Goal: Task Accomplishment & Management: Complete application form

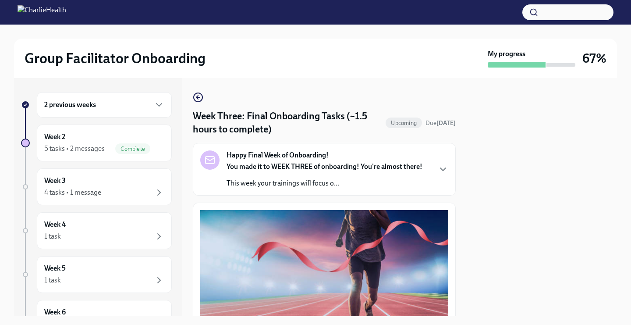
click at [438, 80] on div "Week Three: Final Onboarding Tasks (~1.5 hours to complete) Upcoming Due in 11 …" at bounding box center [324, 197] width 263 height 238
click at [550, 279] on div at bounding box center [541, 197] width 151 height 238
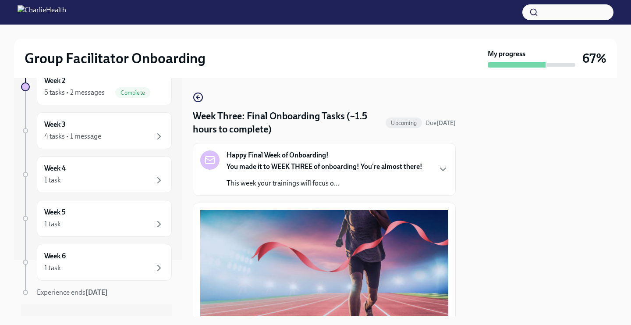
scroll to position [72, 0]
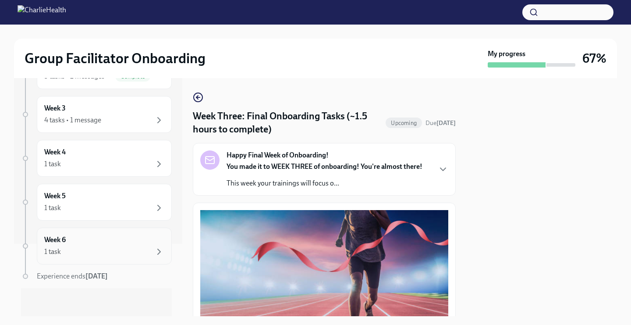
click at [126, 245] on div "Week 6 1 task" at bounding box center [104, 246] width 120 height 22
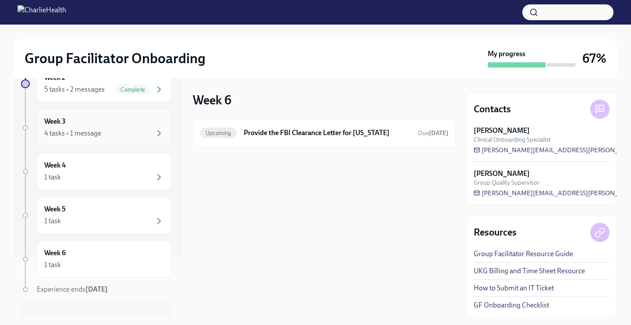
scroll to position [59, 0]
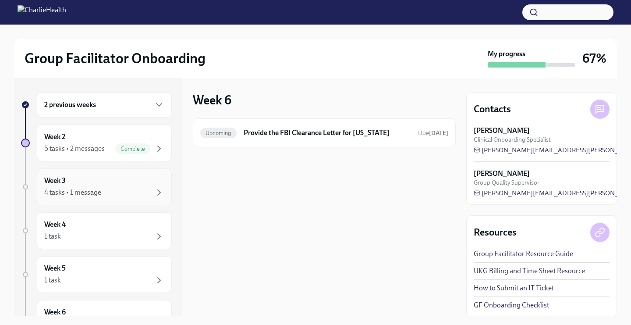
click at [120, 183] on div "Week 3 4 tasks • 1 message" at bounding box center [104, 187] width 120 height 22
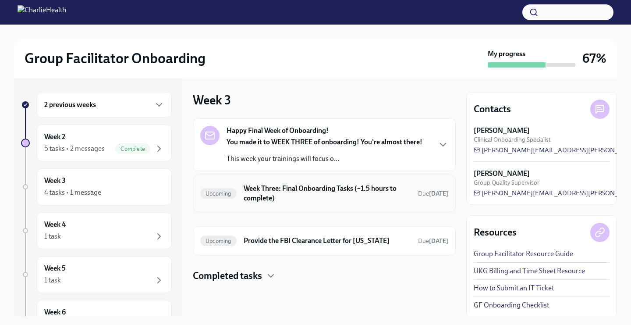
click at [297, 197] on h6 "Week Three: Final Onboarding Tasks (~1.5 hours to complete)" at bounding box center [327, 193] width 167 height 19
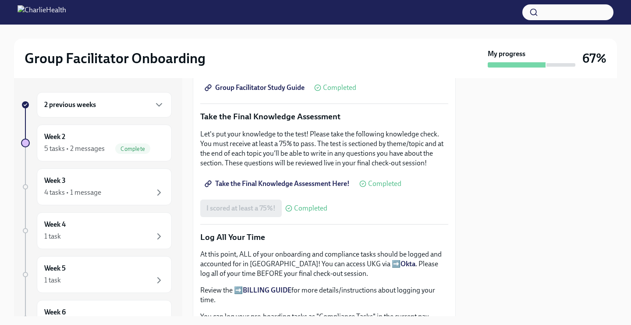
scroll to position [432, 0]
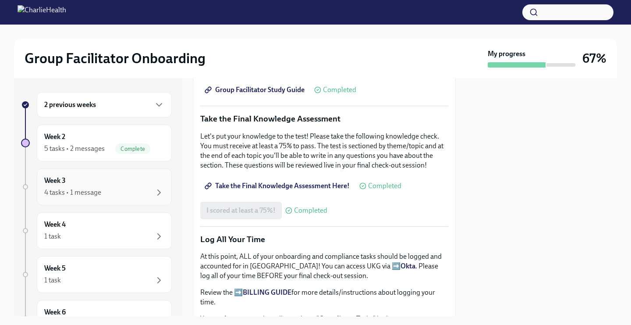
click at [136, 189] on div "4 tasks • 1 message" at bounding box center [104, 192] width 120 height 11
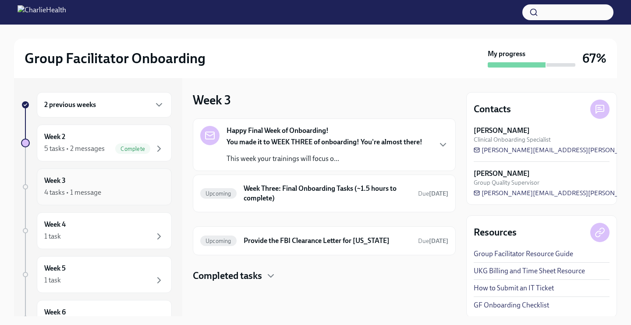
click at [135, 180] on div "Week 3 4 tasks • 1 message" at bounding box center [104, 187] width 120 height 22
click at [300, 191] on h6 "Week Three: Final Onboarding Tasks (~1.5 hours to complete)" at bounding box center [327, 193] width 167 height 19
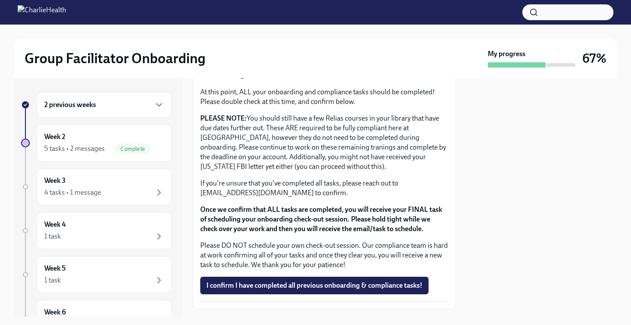
scroll to position [751, 0]
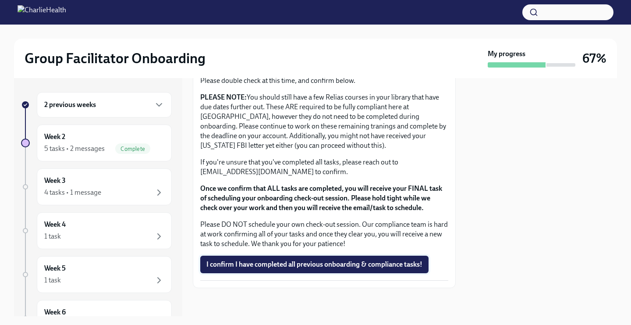
click at [266, 266] on span "I confirm I have completed all previous onboarding & compliance tasks!" at bounding box center [314, 264] width 216 height 9
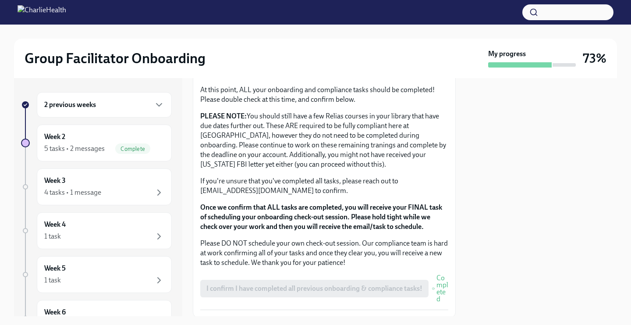
scroll to position [761, 0]
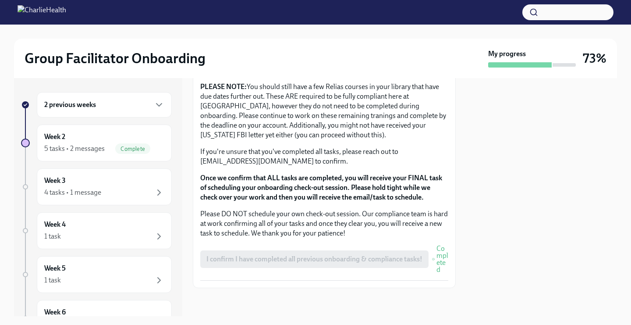
click at [372, 256] on div "I confirm I have completed all previous onboarding & compliance tasks! Completed" at bounding box center [324, 259] width 248 height 28
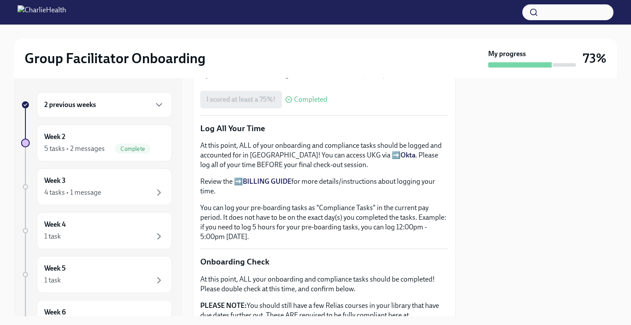
scroll to position [546, 0]
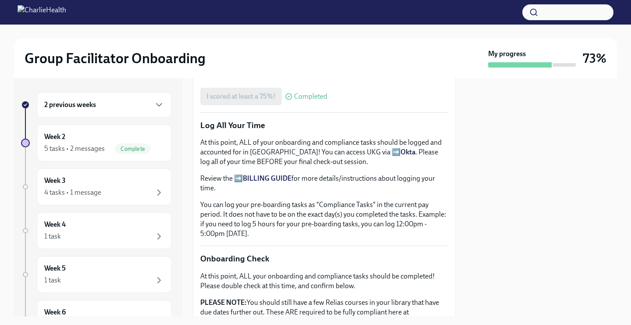
click at [99, 106] on div "2 previous weeks" at bounding box center [104, 104] width 120 height 11
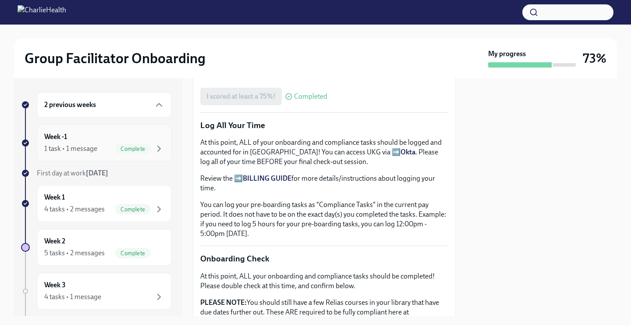
click at [81, 148] on div "1 task • 1 message" at bounding box center [70, 149] width 53 height 10
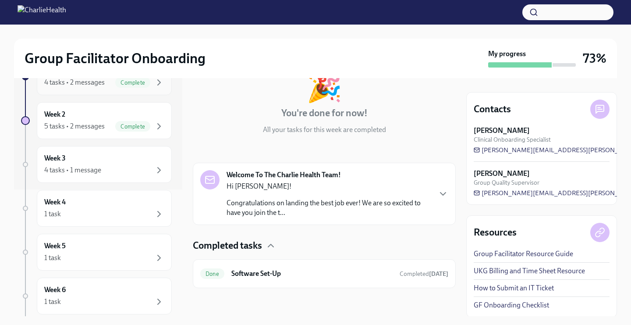
scroll to position [126, 0]
click at [125, 173] on div "4 tasks • 1 message" at bounding box center [104, 171] width 120 height 11
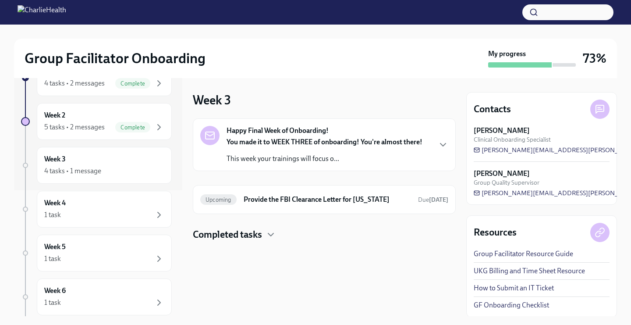
click at [215, 243] on div at bounding box center [324, 255] width 263 height 28
click at [210, 235] on h4 "Completed tasks" at bounding box center [227, 234] width 69 height 13
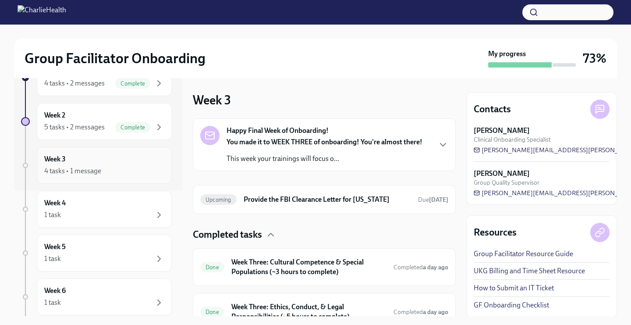
click at [91, 161] on div "Week 3 4 tasks • 1 message" at bounding box center [104, 165] width 120 height 22
click at [90, 164] on div "Week 3 4 tasks • 1 message" at bounding box center [104, 165] width 120 height 22
click at [89, 175] on div "4 tasks • 1 message" at bounding box center [72, 171] width 57 height 10
click at [81, 128] on div "5 tasks • 2 messages" at bounding box center [74, 127] width 60 height 10
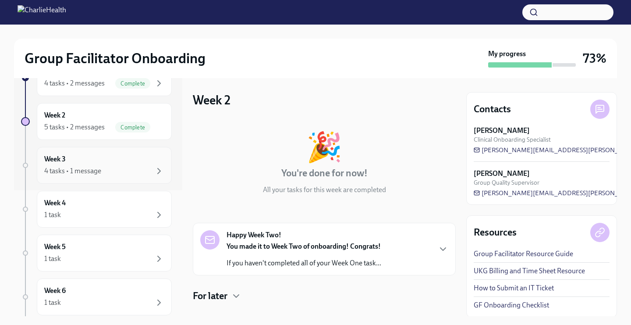
click at [82, 159] on div "Week 3 4 tasks • 1 message" at bounding box center [104, 165] width 120 height 22
